Goal: Information Seeking & Learning: Learn about a topic

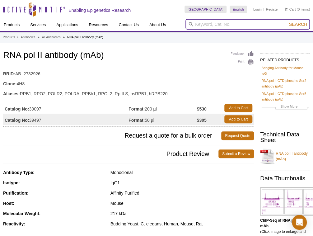
click at [230, 25] on input "search" at bounding box center [247, 24] width 124 height 11
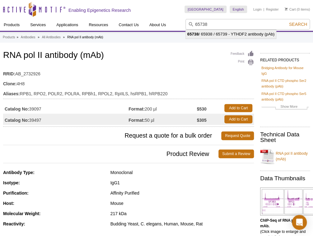
click at [249, 35] on li "65738 / 65938 / 65739 - YTHDF2 antibody (pAb)" at bounding box center [231, 34] width 91 height 9
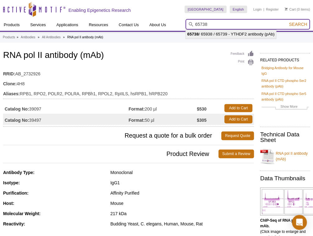
type input "65738 / 65938 / 65739 - YTHDF2 antibody (pAb)"
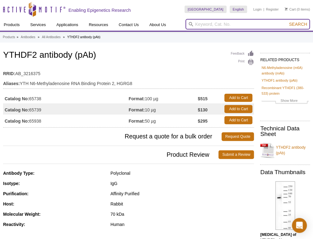
click at [216, 24] on input "search" at bounding box center [247, 24] width 124 height 11
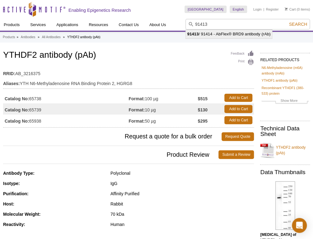
click at [213, 35] on li "91413 / 91414 - AbFlex® BRD9 antibody (rAb)" at bounding box center [229, 34] width 86 height 9
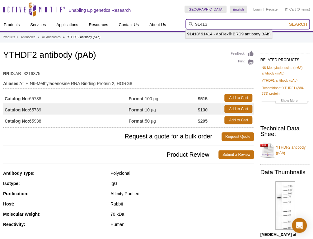
type input "91413 / 91414 - AbFlex® BRD9 antibody (rAb)"
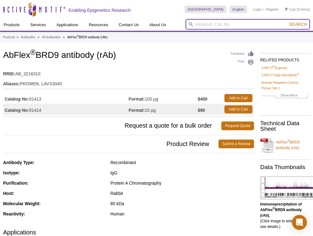
click at [255, 22] on input "search" at bounding box center [247, 24] width 124 height 11
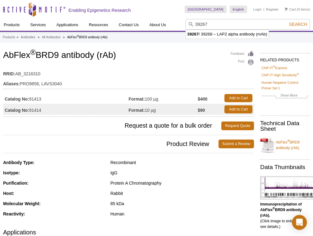
click at [240, 34] on li "39267 / 39268 – LAP2 alpha antibody (mAb)" at bounding box center [227, 34] width 83 height 9
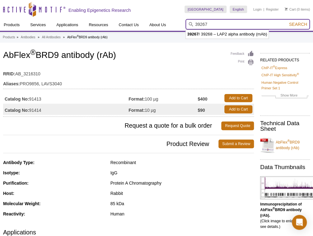
type input "39267 / 39268 – LAP2 alpha antibody (mAb)"
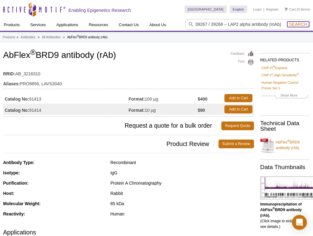
click at [303, 26] on span "Search" at bounding box center [298, 24] width 18 height 5
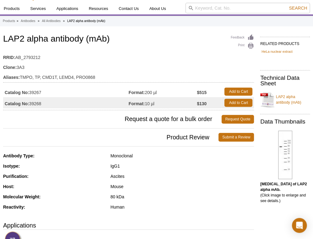
scroll to position [25, 0]
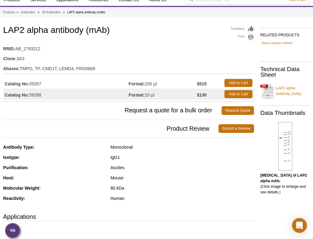
click at [66, 132] on span "Product Review" at bounding box center [110, 128] width 215 height 9
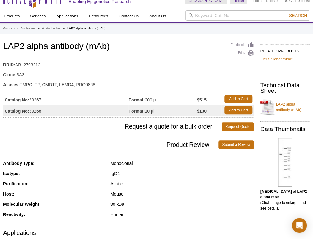
scroll to position [0, 0]
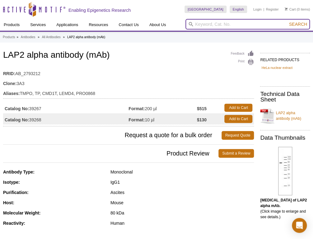
click at [207, 25] on input "search" at bounding box center [247, 24] width 124 height 11
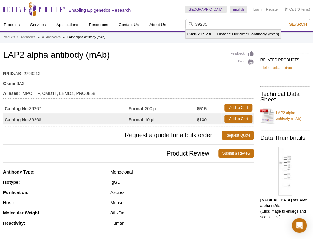
click at [201, 33] on li "39285 / 39286 – Histone H3K9me3 antibody (mAb)" at bounding box center [233, 34] width 95 height 9
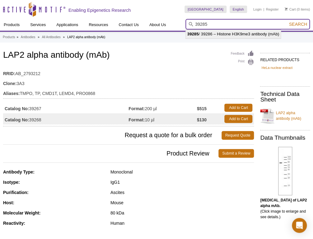
type input "39285 / 39286 – Histone H3K9me3 antibody (mAb)"
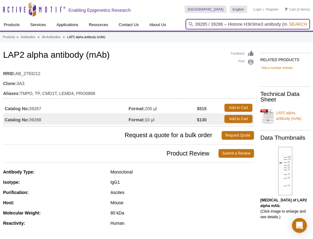
scroll to position [0, 6]
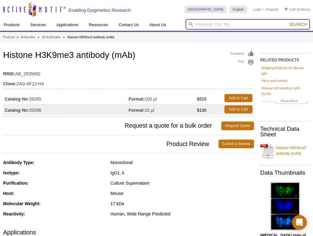
click at [230, 27] on input "search" at bounding box center [247, 24] width 124 height 11
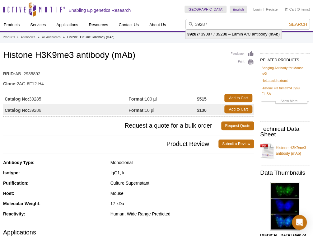
click at [209, 31] on li "39287 / 39087 / 39288 – Lamin A/C antibody (mAb)" at bounding box center [233, 34] width 95 height 9
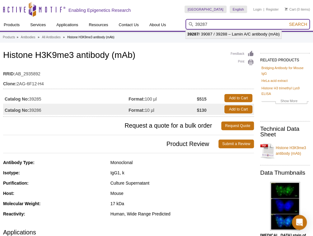
type input "39287 / 39087 / 39288 – Lamin A/C antibody (mAb)"
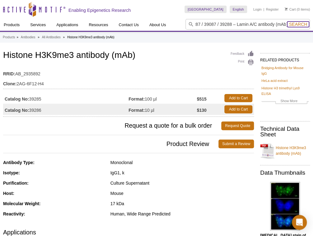
click at [290, 25] on span "Search" at bounding box center [298, 24] width 18 height 5
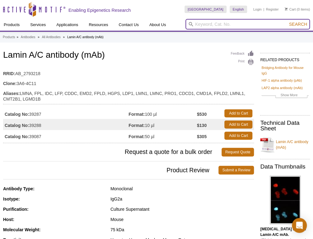
click at [220, 24] on input "search" at bounding box center [247, 24] width 124 height 11
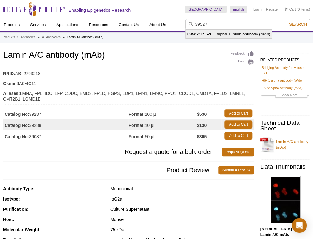
click at [219, 32] on li "39527 / 39528 – alpha Tubulin antibody (mAb)" at bounding box center [229, 34] width 86 height 9
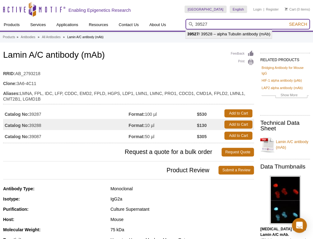
type input "39527 / 39528 – alpha Tubulin antibody (mAb)"
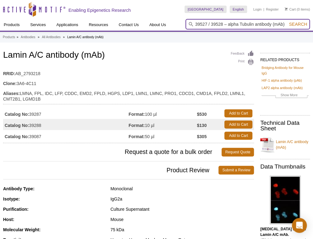
click at [294, 29] on input "39527 / 39528 – alpha Tubulin antibody (mAb)" at bounding box center [247, 24] width 124 height 11
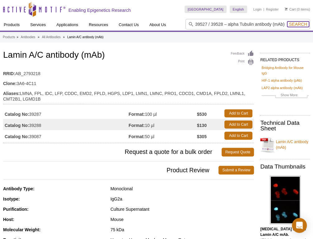
click at [294, 25] on span "Search" at bounding box center [298, 24] width 18 height 5
drag, startPoint x: 82, startPoint y: 102, endPoint x: 81, endPoint y: 119, distance: 17.2
click at [81, 118] on div "Feedback Print Lamin A/C antibody (mAb) RRID: AB_2793218 Clone: 3A6-4C11 Aliase…" at bounding box center [128, 96] width 251 height 94
copy div "Catalog No: 39287 Format: 100 µl $530 Add to Cart Catalog No: 39288"
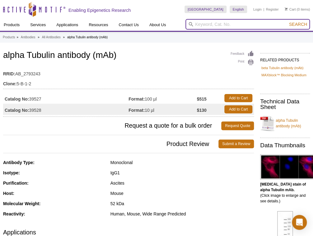
click at [224, 25] on input "search" at bounding box center [247, 24] width 124 height 11
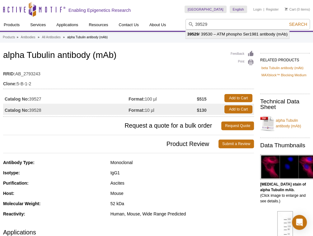
click at [228, 36] on li "39529 / 39530 – ATM phospho Ser1981 antibody (mAb)" at bounding box center [237, 34] width 103 height 9
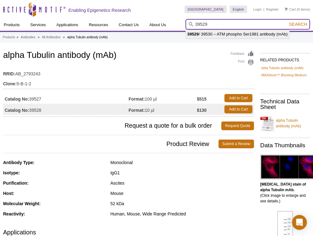
type input "39529 / 39530 – ATM phospho Ser1981 antibody (mAb)"
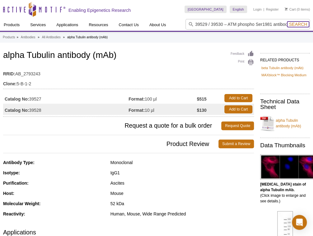
click at [301, 23] on span "Search" at bounding box center [298, 24] width 18 height 5
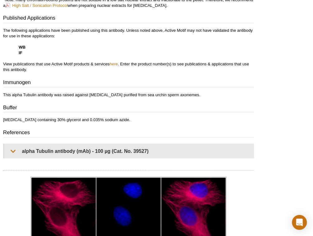
scroll to position [199, 0]
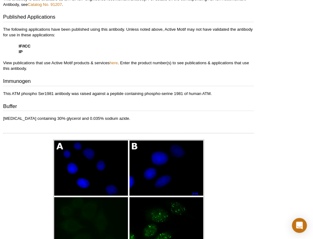
scroll to position [323, 0]
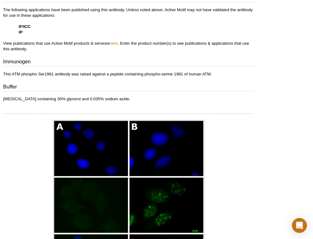
click at [81, 141] on img at bounding box center [128, 205] width 151 height 171
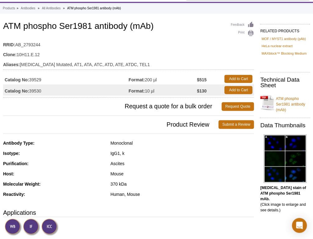
scroll to position [0, 0]
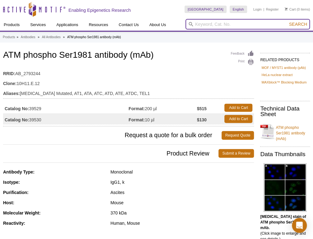
click at [224, 28] on input "search" at bounding box center [247, 24] width 124 height 11
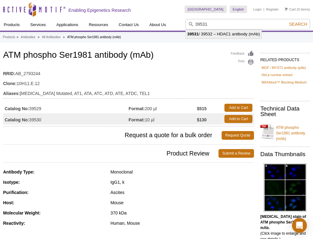
click at [211, 35] on li "39531 / 39532 – HDAC1 antibody (mAb)" at bounding box center [224, 34] width 76 height 9
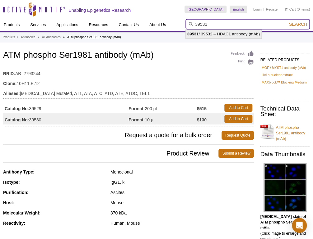
type input "39531 / 39532 – HDAC1 antibody (mAb)"
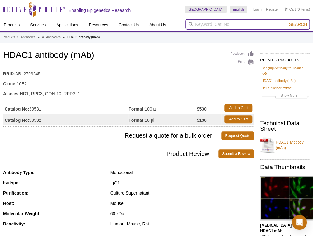
click at [222, 26] on input "search" at bounding box center [247, 24] width 124 height 11
click at [287, 21] on button "Search" at bounding box center [298, 24] width 22 height 6
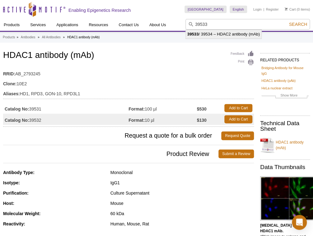
click at [220, 37] on li "39533 / 39534 – HDAC2 antibody (mAb)" at bounding box center [224, 34] width 76 height 9
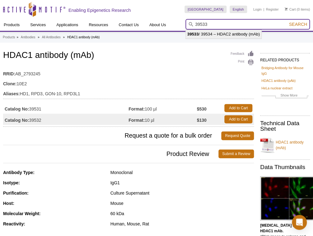
type input "39533 / 39534 – HDAC2 antibody (mAb)"
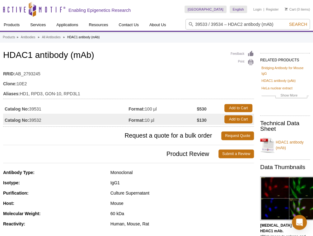
click at [304, 16] on div "United States Australia Austria Belgium Brazil Canada China Czech Republic Denm…" at bounding box center [246, 9] width 125 height 19
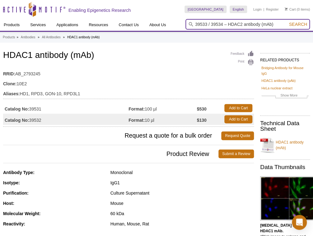
click at [301, 21] on input "39533 / 39534 – HDAC2 antibody (mAb)" at bounding box center [247, 24] width 124 height 11
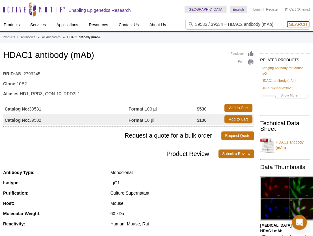
click at [295, 24] on span "Search" at bounding box center [298, 24] width 18 height 5
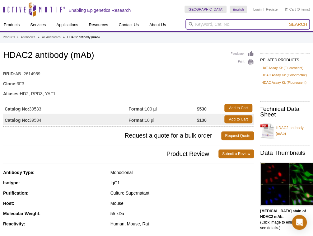
click at [209, 21] on input "search" at bounding box center [247, 24] width 124 height 11
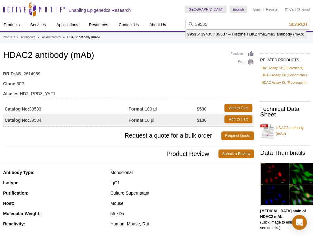
click at [213, 35] on li "39535 / 39435 / 39537 – Histone H3K27me2me3 antibody (mAb)" at bounding box center [246, 34] width 120 height 9
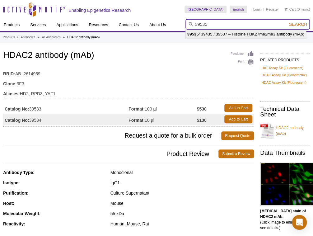
type input "39535 / 39435 / 39537 – Histone H3K27me2me3 antibody (mAb)"
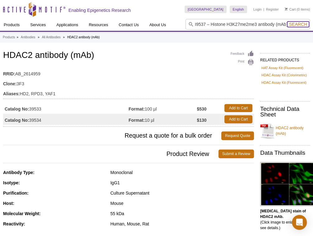
click at [296, 25] on span "Search" at bounding box center [298, 24] width 18 height 5
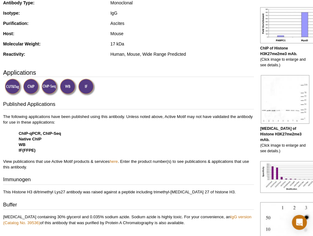
scroll to position [174, 0]
